Goal: Find specific page/section: Find specific page/section

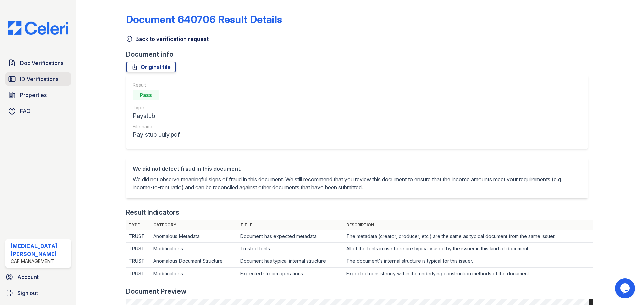
click at [44, 80] on span "ID Verifications" at bounding box center [39, 79] width 38 height 8
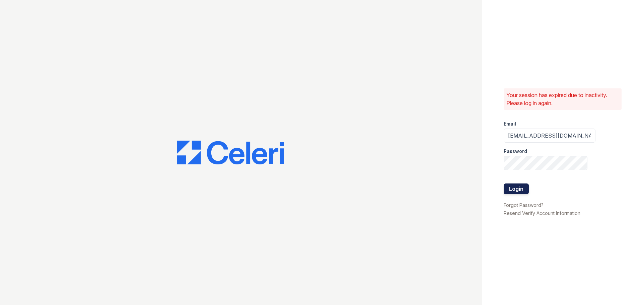
click at [517, 188] on button "Login" at bounding box center [515, 188] width 25 height 11
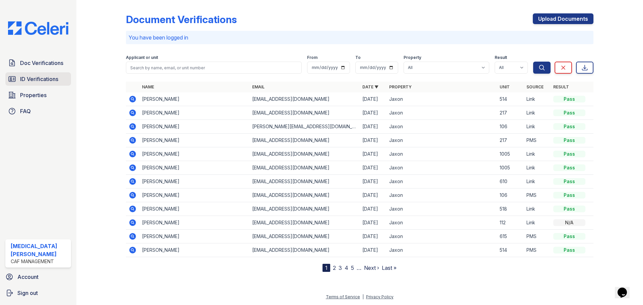
click at [51, 82] on span "ID Verifications" at bounding box center [39, 79] width 38 height 8
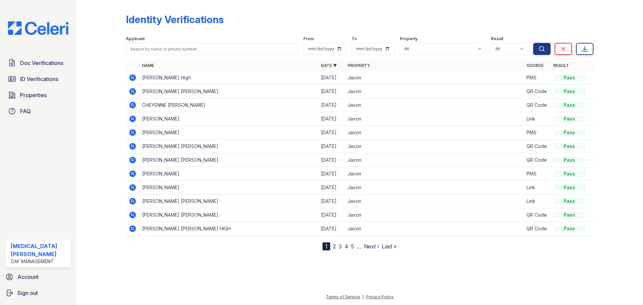
click at [110, 53] on div at bounding box center [106, 127] width 39 height 248
click at [42, 80] on span "ID Verifications" at bounding box center [39, 79] width 38 height 8
click at [43, 64] on span "Doc Verifications" at bounding box center [41, 63] width 43 height 8
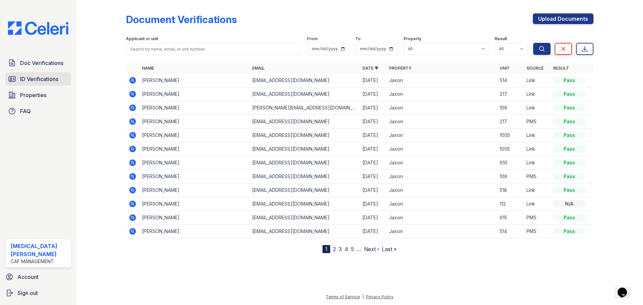
click at [39, 80] on span "ID Verifications" at bounding box center [39, 79] width 38 height 8
